Goal: Find specific page/section: Find specific page/section

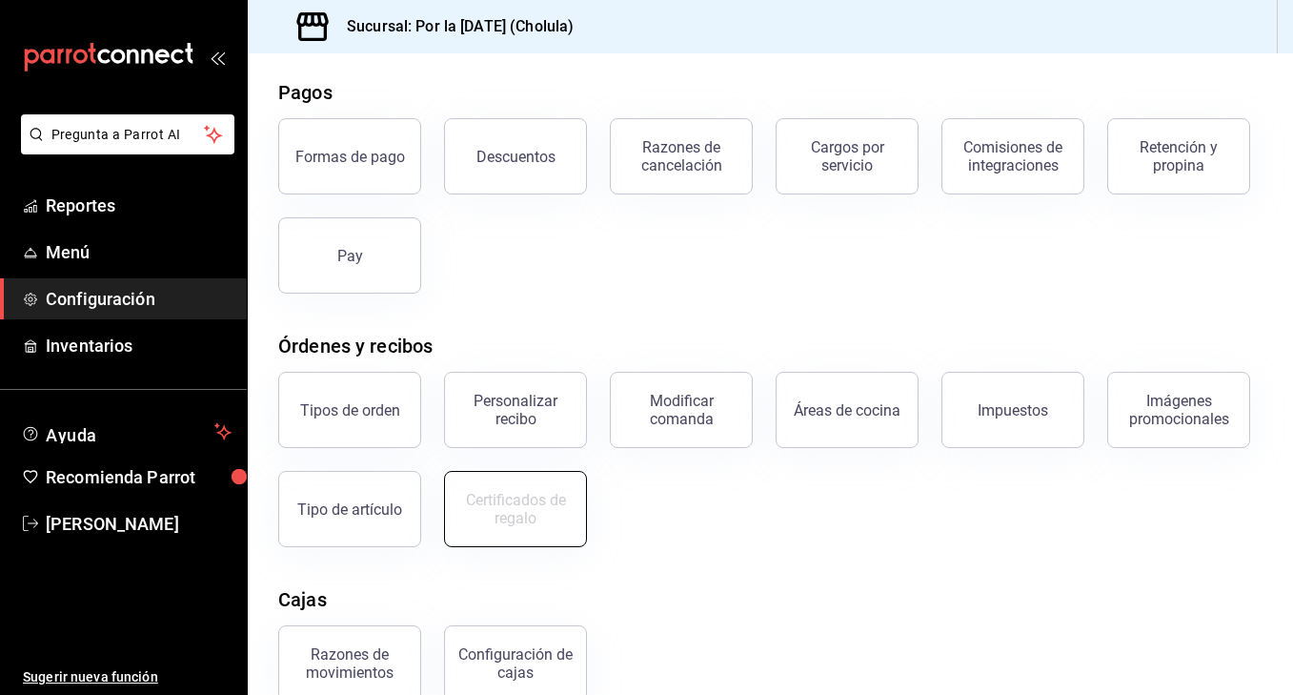
scroll to position [65, 0]
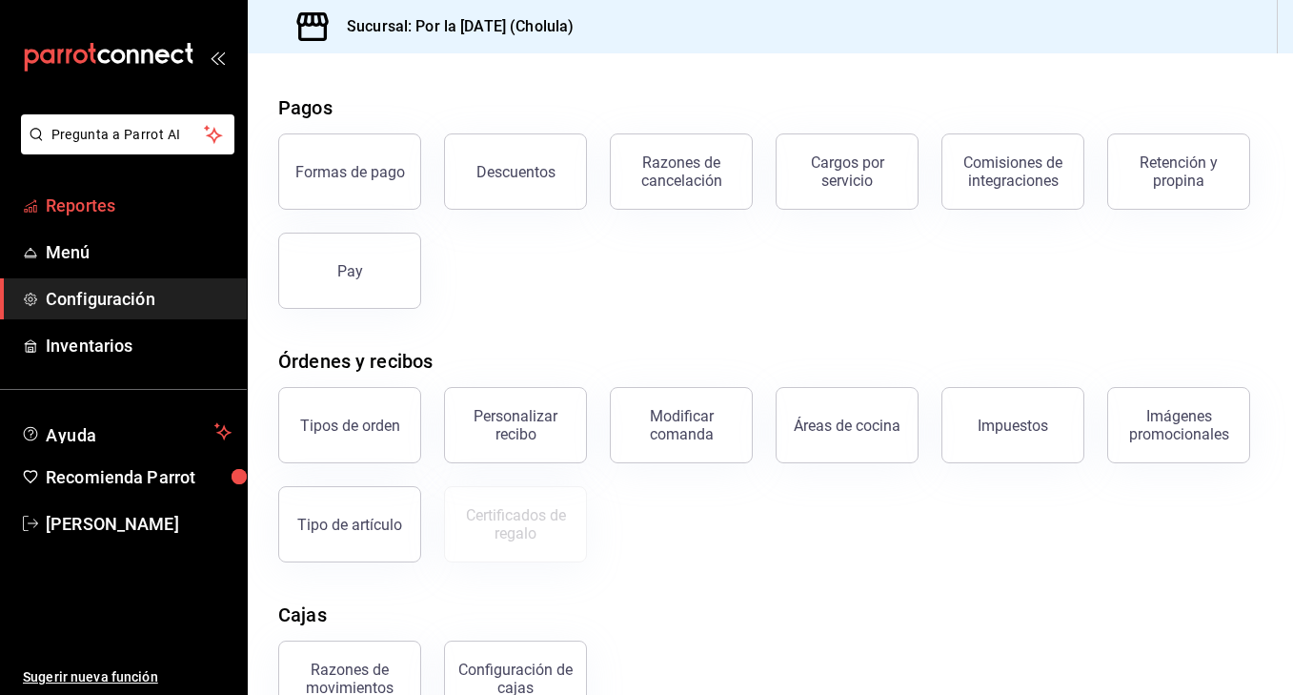
click at [88, 200] on span "Reportes" at bounding box center [139, 205] width 186 height 26
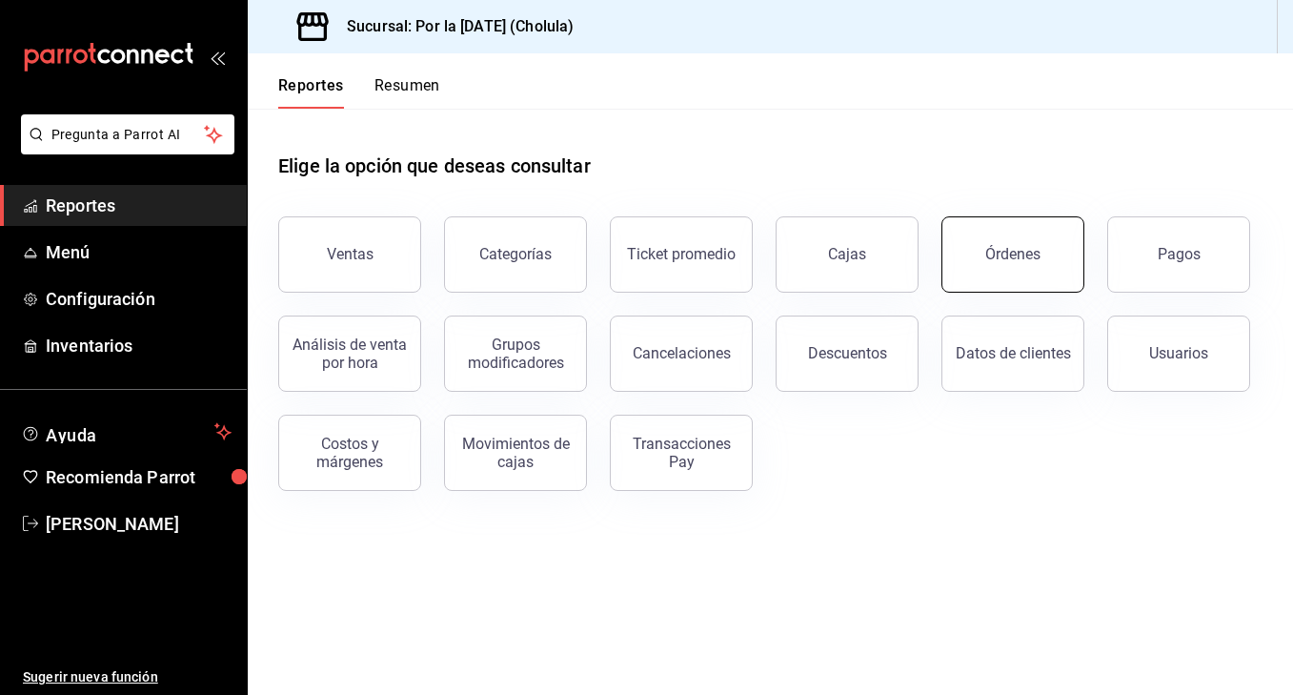
click at [1020, 269] on button "Órdenes" at bounding box center [1012, 254] width 143 height 76
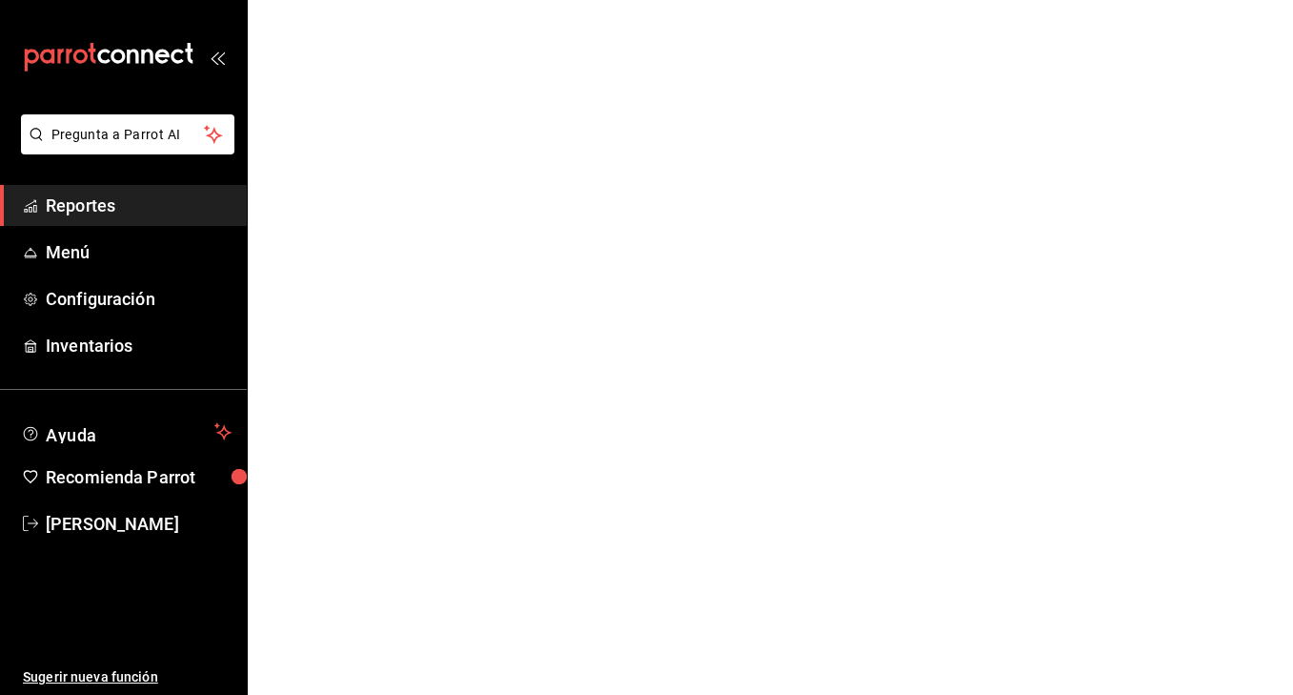
click at [1020, 0] on html "Pregunta a Parrot AI Reportes Menú Configuración Inventarios Ayuda Recomienda P…" at bounding box center [646, 0] width 1293 height 0
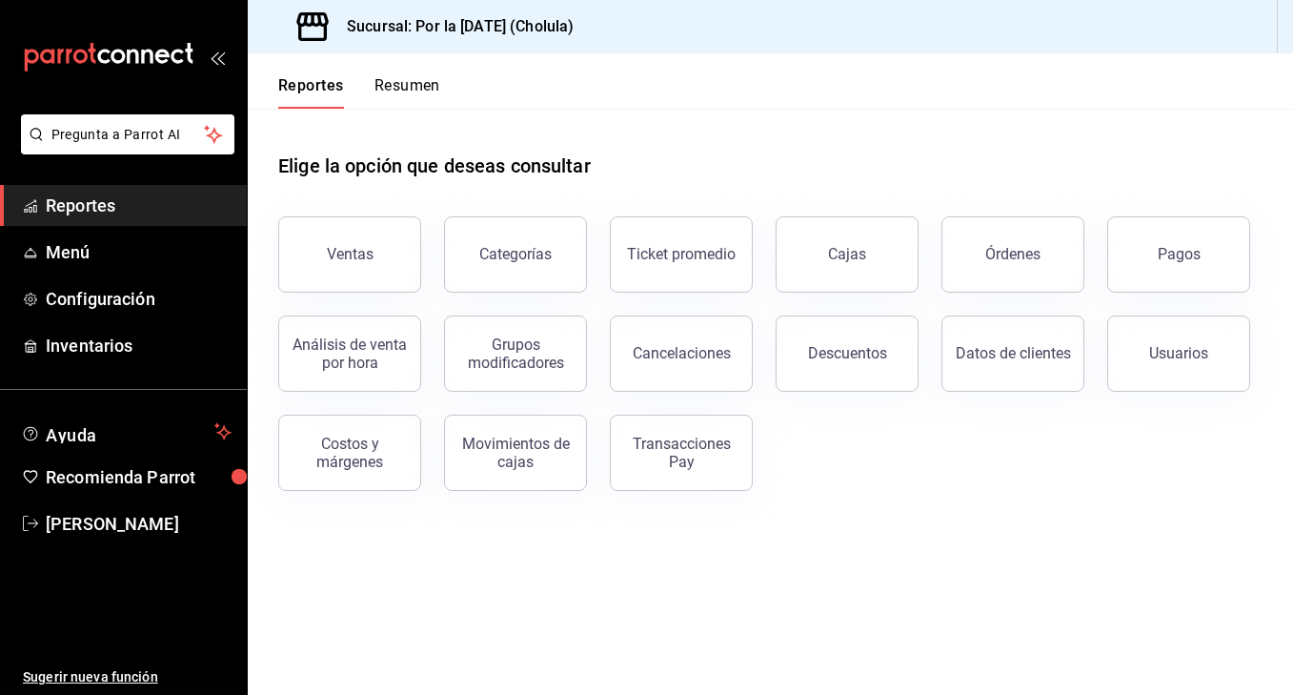
click at [372, 625] on main "Elige la opción que deseas consultar Ventas Categorías Ticket promedio Cajas Ór…" at bounding box center [770, 402] width 1045 height 586
